Goal: Communication & Community: Answer question/provide support

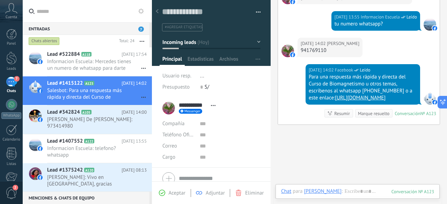
scroll to position [194, 0]
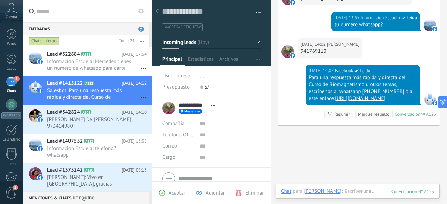
click at [356, 51] on div "[DATE] 14:02 [PERSON_NAME] 941769110" at bounding box center [359, 51] width 162 height 27
click at [328, 49] on div "941769110" at bounding box center [330, 51] width 59 height 7
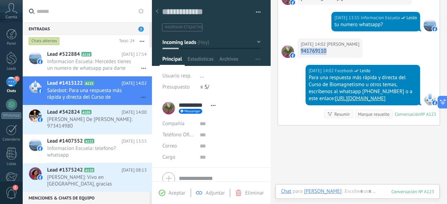
copy div "941769110"
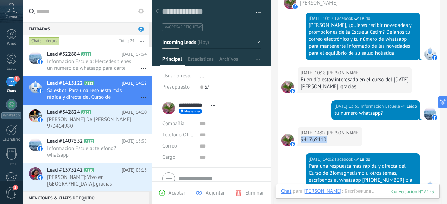
scroll to position [106, 0]
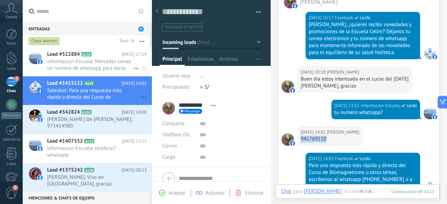
click at [105, 65] on span "Informacion Escuela: Mercedes tienes un numero de whatsapp para darte informes?" at bounding box center [90, 64] width 86 height 13
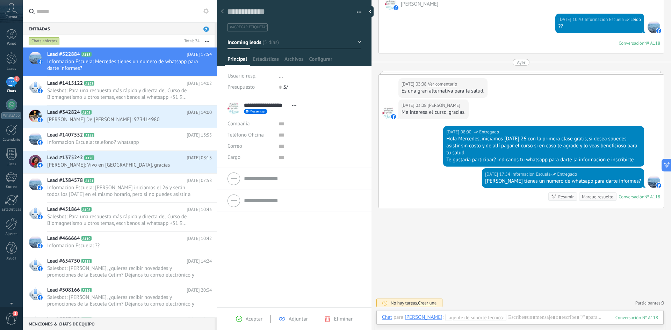
scroll to position [10, 0]
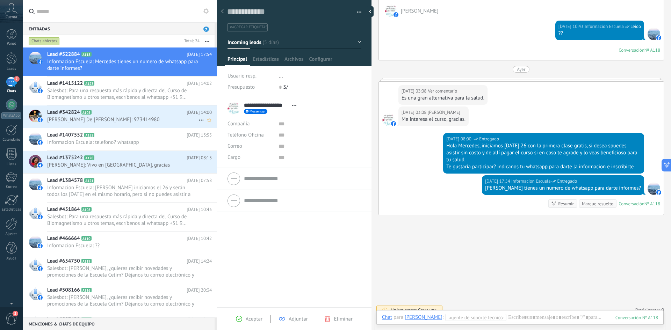
click at [136, 119] on span "[PERSON_NAME] De [PERSON_NAME]: 973414980" at bounding box center [122, 119] width 151 height 7
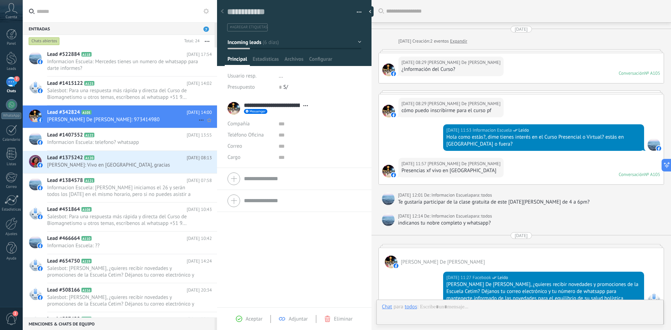
type textarea "**********"
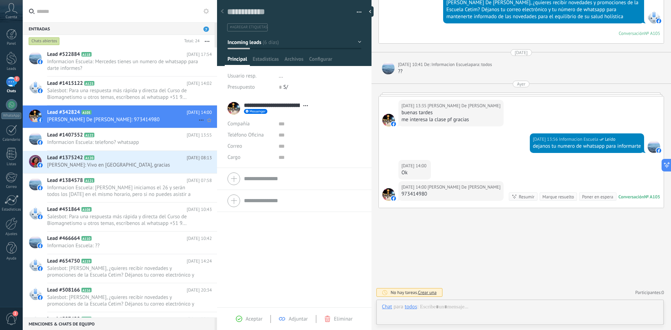
scroll to position [10, 0]
